Goal: Transaction & Acquisition: Purchase product/service

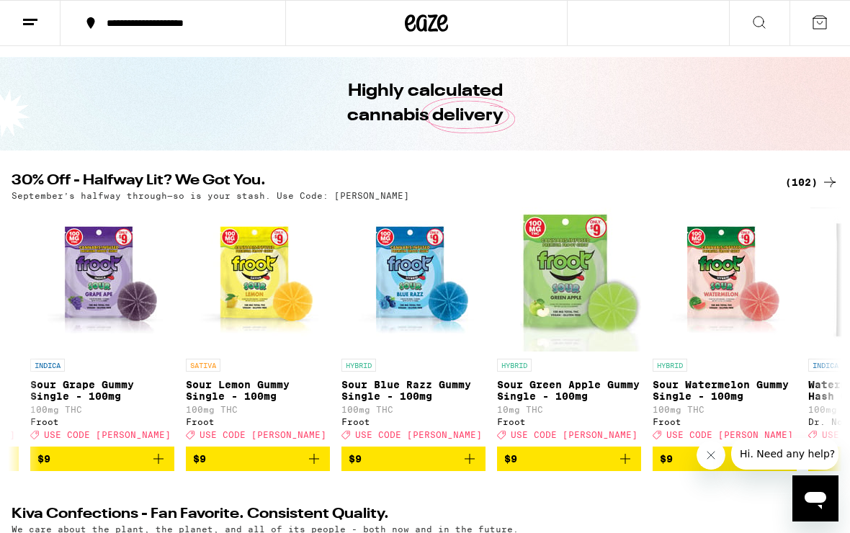
scroll to position [0, 2474]
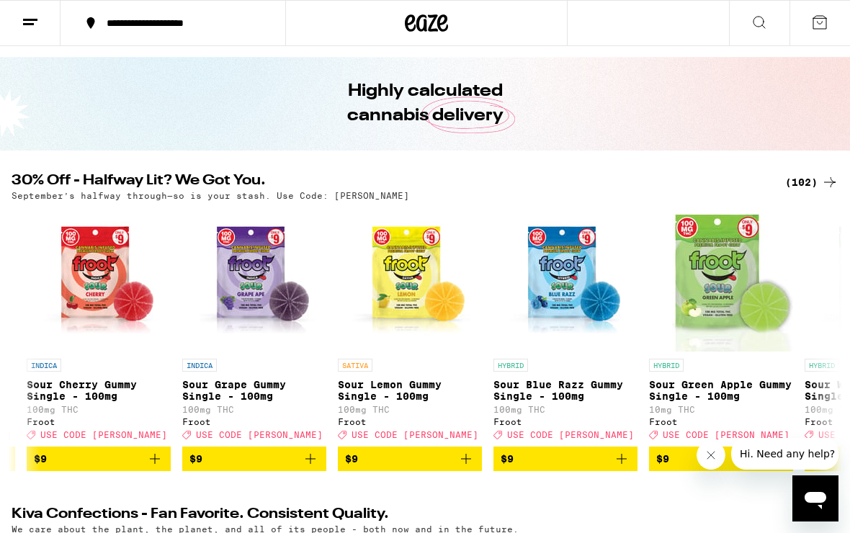
click at [35, 25] on icon at bounding box center [30, 22] width 17 height 17
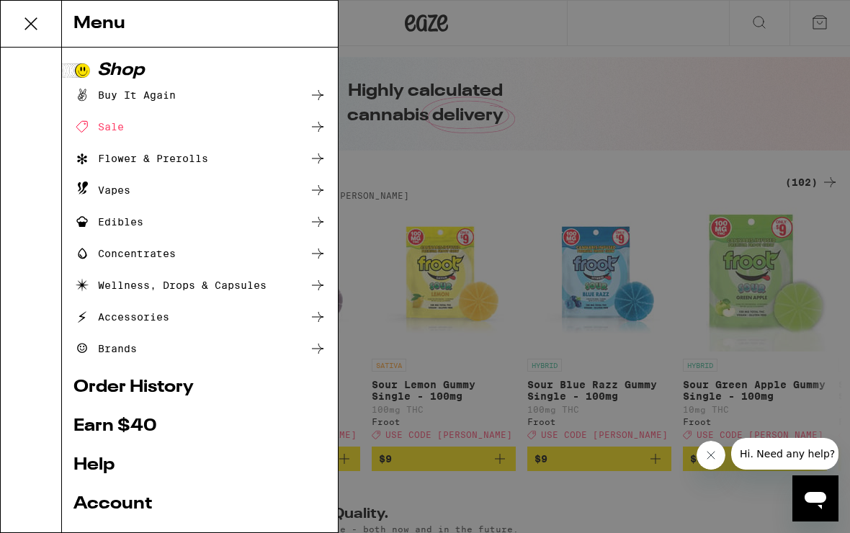
scroll to position [0, 2286]
click at [106, 125] on div "Sale" at bounding box center [99, 126] width 50 height 17
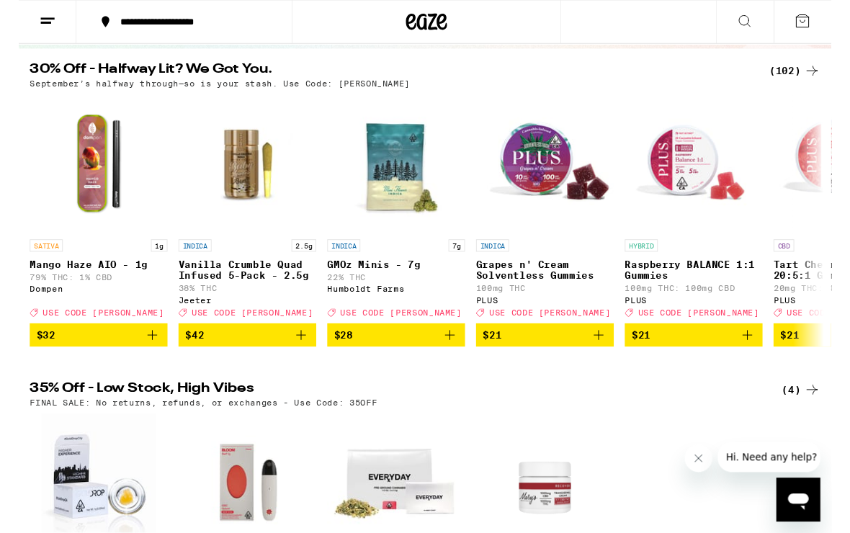
scroll to position [135, 0]
click at [61, 193] on img "Open page for Mango Haze AIO - 1g from Dompen" at bounding box center [84, 171] width 144 height 144
